Goal: Transaction & Acquisition: Purchase product/service

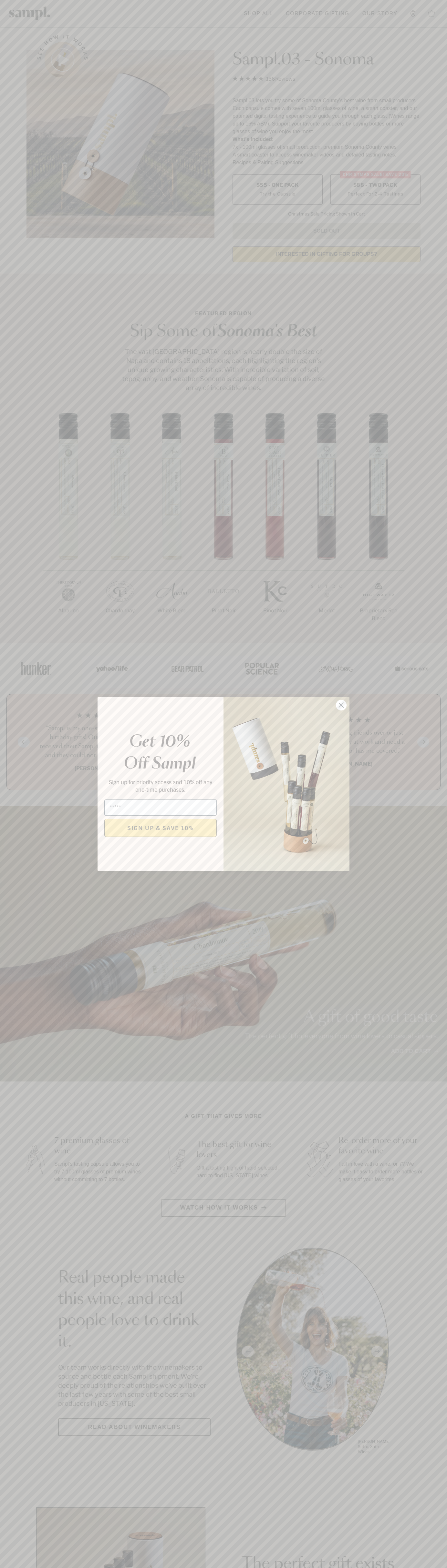
click at [341, 705] on icon "Close dialog" at bounding box center [341, 705] width 4 height 4
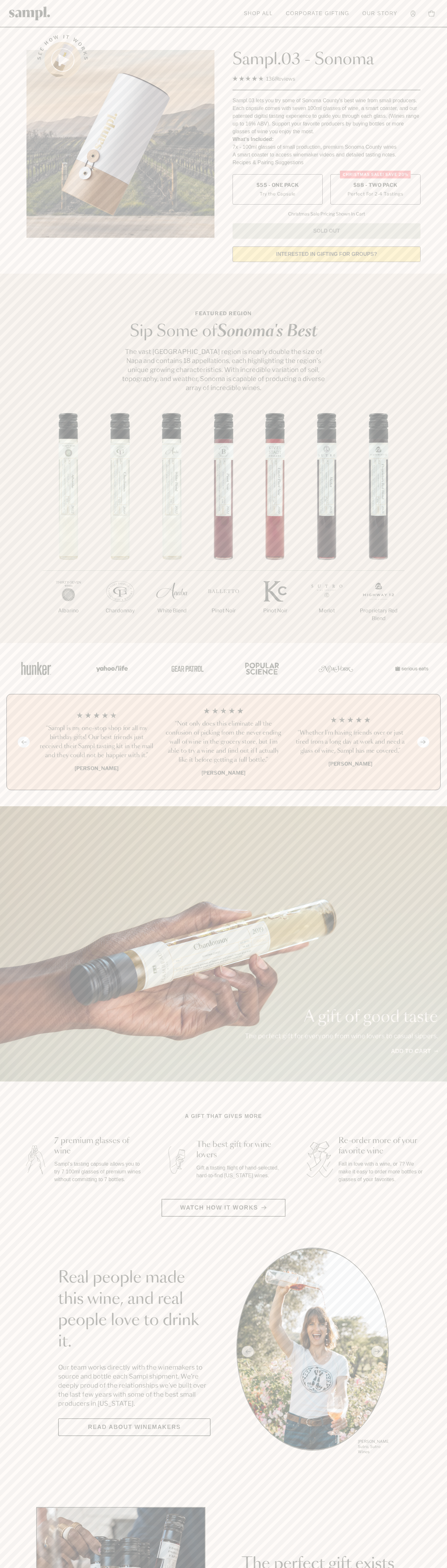
click at [375, 186] on span "$88 - Two Pack" at bounding box center [375, 185] width 44 height 7
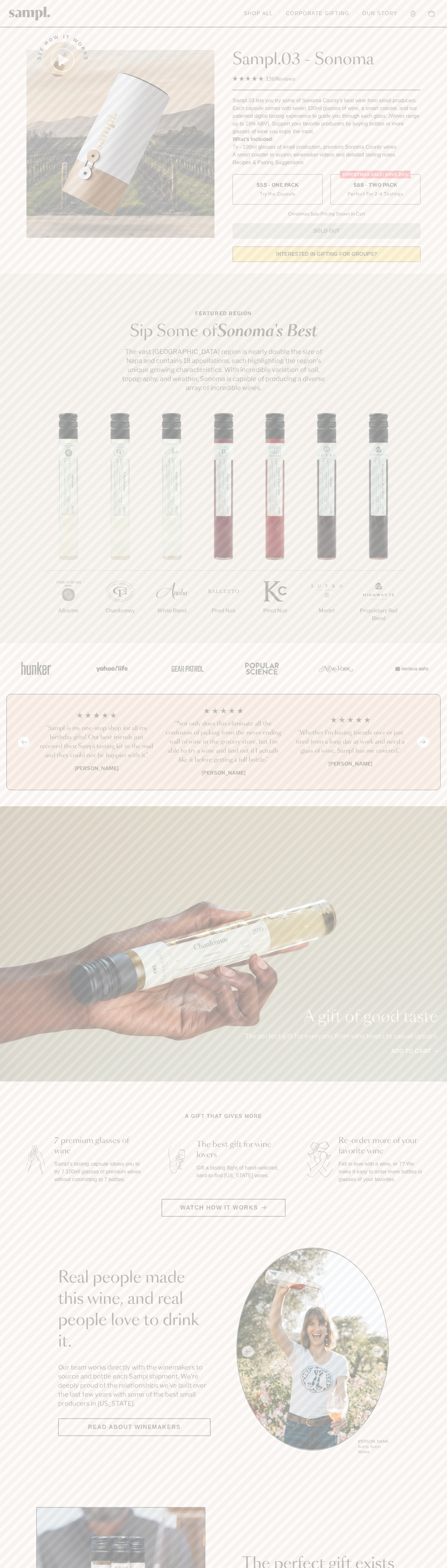
click at [96, 743] on h3 "“Sampl is my one-stop shop for all my birthday gifts! Our best friends just rec…" at bounding box center [96, 741] width 116 height 36
click at [233, 30] on div "Sampl.03 - Sonoma 4.9 Rated 4.9 out of 5 stars 136 Reviews Click to scroll to r…" at bounding box center [326, 132] width 188 height 213
click at [425, 1083] on main "See how it works Sampl.03 - Sonoma 4.9 Rated 4.9 out of 5 stars 136 Reviews Cli…" at bounding box center [224, 1438] width 447 height 2875
click at [350, 1567] on html "Skip to main content Toggle navigation menu Shop All Corporate Gifting Our Stor…" at bounding box center [224, 1513] width 447 height 3026
click at [2, 411] on section "Featured Region Sip Some of Sonoma's Best The vast Sonoma County region is near…" at bounding box center [224, 458] width 447 height 369
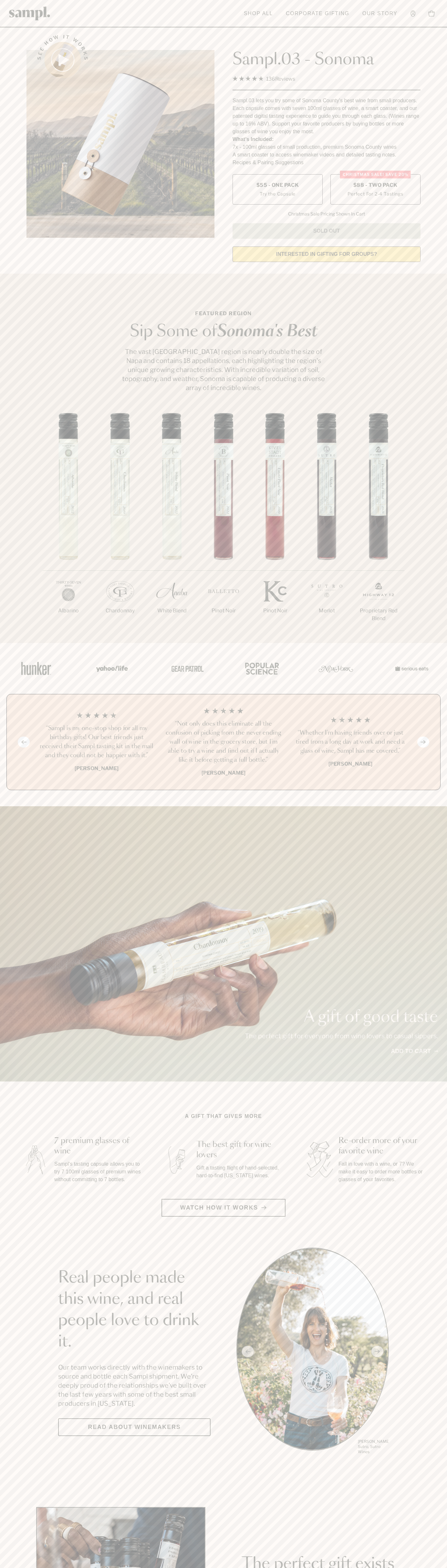
click at [375, 190] on label "Christmas SALE! Save 20% $88 - Two Pack Perfect For 2-4 Tastings" at bounding box center [375, 189] width 90 height 30
click at [96, 743] on h3 "“Sampl is my one-stop shop for all my birthday gifts! Our best friends just rec…" at bounding box center [96, 741] width 116 height 36
